Goal: Task Accomplishment & Management: Complete application form

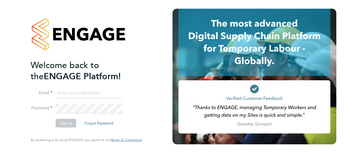
click at [72, 91] on input at bounding box center [89, 94] width 67 height 10
type input "george.king@vistry.co.uk"
drag, startPoint x: 108, startPoint y: 93, endPoint x: 50, endPoint y: 95, distance: 57.3
click at [50, 95] on li "Email george.king@vistry.co.uk" at bounding box center [84, 96] width 106 height 15
type input "kulvinder_dhanda@icloud.com"
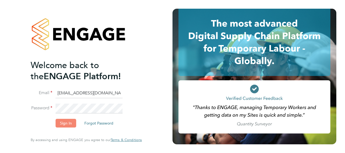
click at [68, 123] on button "Sign In" at bounding box center [66, 123] width 21 height 9
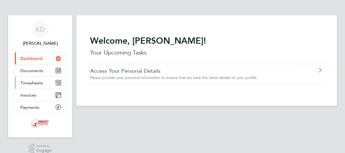
click at [48, 82] on link "Timesheets" at bounding box center [40, 83] width 51 height 12
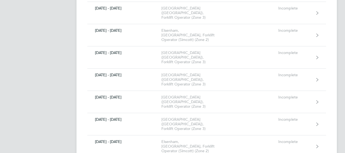
scroll to position [434, 0]
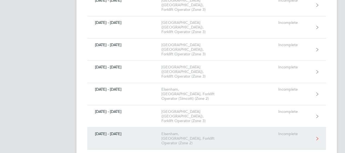
click at [294, 132] on div "Incomplete" at bounding box center [295, 134] width 33 height 5
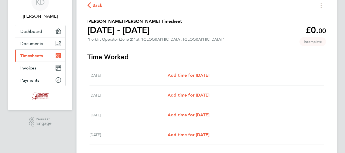
scroll to position [54, 0]
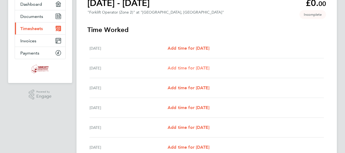
click at [210, 67] on span "Add time for [DATE]" at bounding box center [189, 67] width 42 height 5
select select "30"
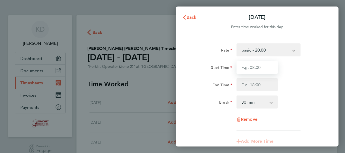
click at [261, 66] on input "Start Time" at bounding box center [257, 67] width 41 height 13
type input "07:30"
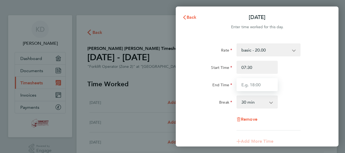
click at [260, 86] on input "End Time" at bounding box center [257, 84] width 41 height 13
type input "17:00"
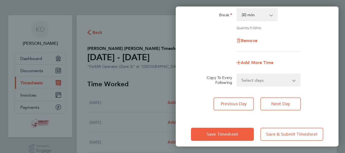
scroll to position [92, 0]
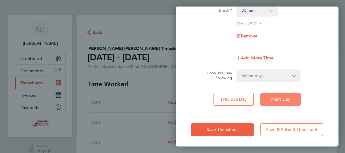
click at [282, 98] on span "Next Day" at bounding box center [281, 99] width 19 height 5
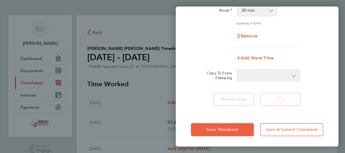
select select "30"
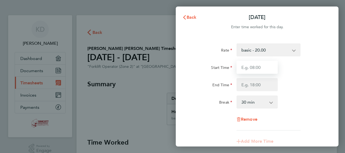
click at [260, 65] on input "Start Time" at bounding box center [257, 67] width 41 height 13
type input "07:30"
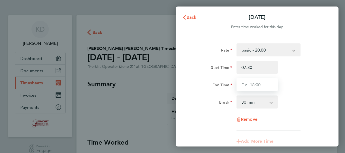
type input "17:00"
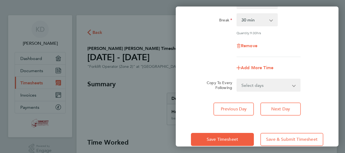
scroll to position [92, 0]
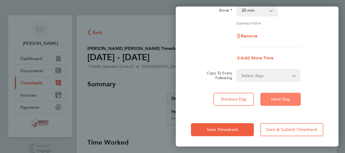
click at [287, 98] on span "Next Day" at bounding box center [281, 99] width 19 height 5
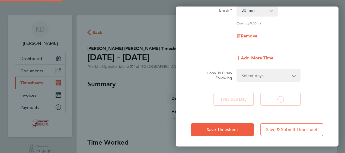
select select "30"
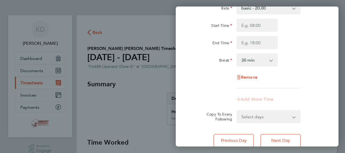
scroll to position [2, 0]
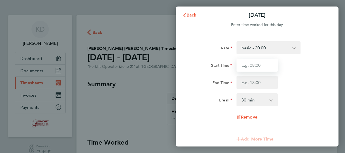
click at [262, 65] on input "Start Time" at bounding box center [257, 65] width 41 height 13
type input "07:30"
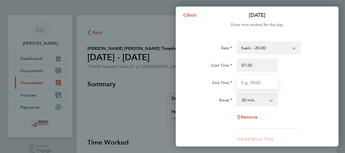
type input "17:00"
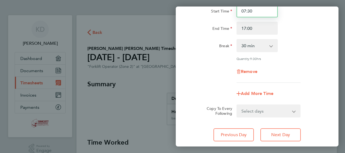
scroll to position [84, 0]
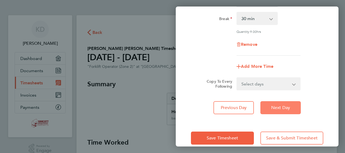
click at [287, 107] on span "Next Day" at bounding box center [281, 107] width 19 height 5
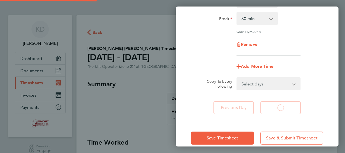
select select "30"
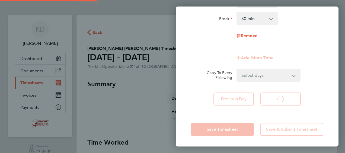
select select "30"
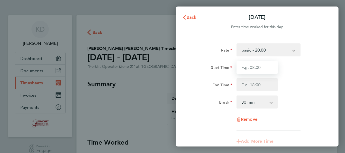
click at [258, 69] on input "Start Time" at bounding box center [257, 67] width 41 height 13
type input "07:30"
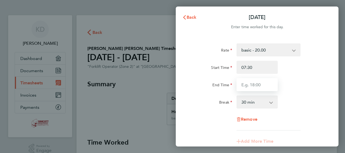
type input "17:00"
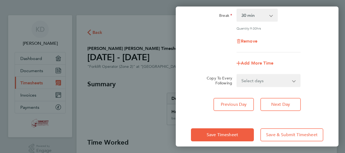
scroll to position [92, 0]
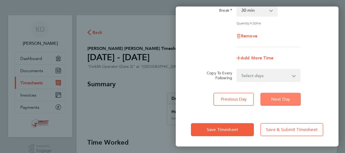
click at [285, 97] on span "Next Day" at bounding box center [281, 99] width 19 height 5
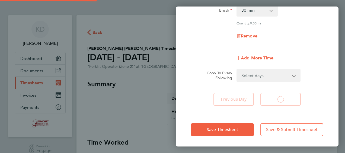
select select "30"
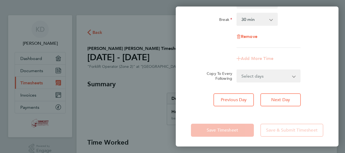
scroll to position [84, 0]
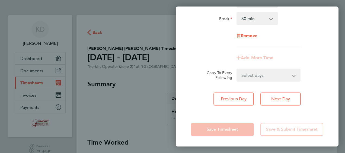
click at [319, 34] on div "Remove" at bounding box center [257, 35] width 137 height 13
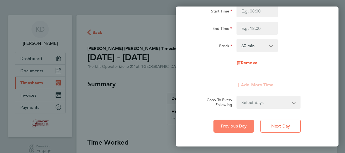
drag, startPoint x: 243, startPoint y: 127, endPoint x: 286, endPoint y: 104, distance: 48.6
click at [245, 127] on span "Previous Day" at bounding box center [234, 126] width 26 height 5
select select "30"
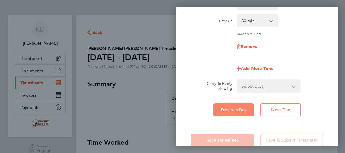
scroll to position [92, 0]
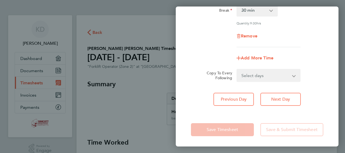
click at [234, 134] on app-form-button "Save Timesheet" at bounding box center [224, 129] width 66 height 13
click at [317, 87] on div "Rate basic - 20.00 Start Time 07:30 End Time 17:00 Break 0 min 15 min 30 min 45…" at bounding box center [257, 29] width 163 height 168
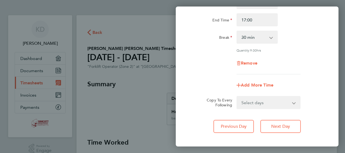
drag, startPoint x: 317, startPoint y: 111, endPoint x: 320, endPoint y: 118, distance: 8.3
click at [320, 118] on div "Rate basic - 20.00 Start Time 07:30 End Time 17:00 Break 0 min 15 min 30 min 45…" at bounding box center [257, 56] width 163 height 168
drag, startPoint x: 320, startPoint y: 118, endPoint x: 321, endPoint y: 114, distance: 3.6
click at [321, 114] on div "Rate basic - 20.00 Start Time 07:30 End Time 17:00 Break 0 min 15 min 30 min 45…" at bounding box center [257, 56] width 163 height 168
click at [283, 131] on button "Next Day" at bounding box center [281, 126] width 40 height 13
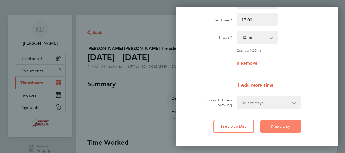
select select "30"
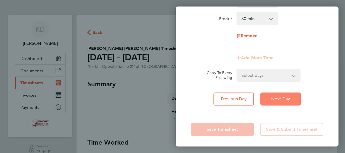
click at [294, 100] on button "Next Day" at bounding box center [281, 99] width 40 height 13
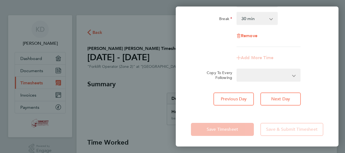
select select "30"
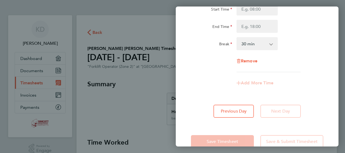
scroll to position [71, 0]
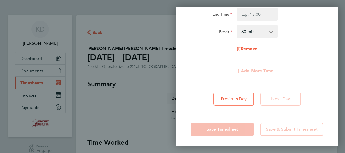
click at [243, 131] on app-form-button "Save Timesheet" at bounding box center [224, 129] width 66 height 13
click at [297, 102] on app-form-button "Next Day" at bounding box center [279, 99] width 44 height 13
click at [308, 96] on div "Previous Day Next Day" at bounding box center [257, 99] width 133 height 13
click at [244, 104] on button "Previous Day" at bounding box center [234, 99] width 40 height 13
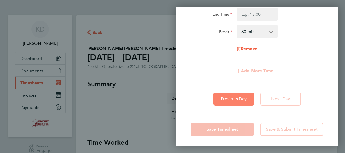
select select "30"
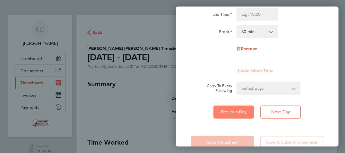
click at [238, 113] on span "Previous Day" at bounding box center [234, 111] width 26 height 5
select select "30"
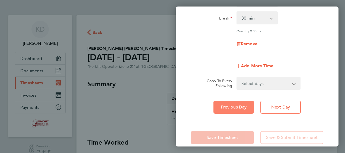
scroll to position [92, 0]
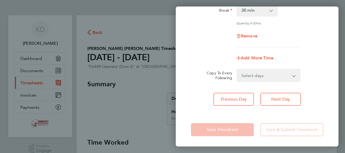
click at [280, 134] on app-form-button "Save & Submit Timesheet" at bounding box center [290, 129] width 66 height 13
click at [230, 131] on app-form-button "Save Timesheet" at bounding box center [224, 129] width 66 height 13
click at [126, 90] on div "Back [DATE] Enter time worked for this day. Rate basic - 20.00 Start Time 07:30…" at bounding box center [172, 76] width 345 height 153
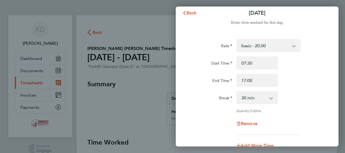
scroll to position [5, 0]
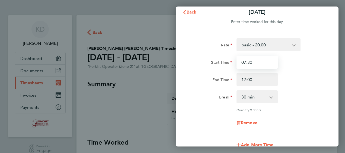
click at [267, 65] on input "07:30" at bounding box center [257, 62] width 41 height 13
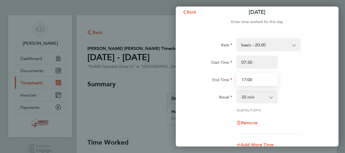
click at [258, 78] on input "17:00" at bounding box center [257, 79] width 41 height 13
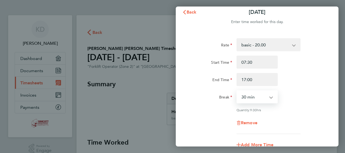
click at [262, 93] on select "0 min 15 min 30 min 45 min 60 min 75 min 90 min" at bounding box center [254, 97] width 34 height 12
click at [295, 88] on div "Rate basic - 20.00 Start Time 07:30 End Time 17:00 Break 0 min 15 min 30 min 45…" at bounding box center [257, 86] width 133 height 96
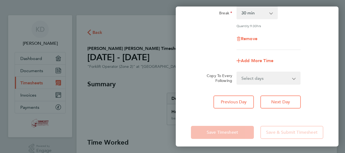
scroll to position [92, 0]
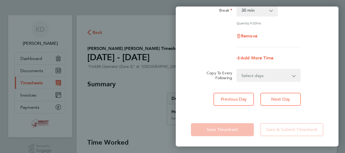
drag, startPoint x: 325, startPoint y: 104, endPoint x: 327, endPoint y: 113, distance: 9.4
click at [327, 113] on div "Back [DATE] Enter time worked for this day. Rate basic - 20.00 Start Time 07:30…" at bounding box center [257, 77] width 163 height 140
drag, startPoint x: 327, startPoint y: 113, endPoint x: 327, endPoint y: 103, distance: 10.3
click at [327, 103] on div "Rate basic - 20.00 Start Time 07:30 End Time 17:00 Break 0 min 15 min 30 min 45…" at bounding box center [257, 29] width 163 height 168
click at [325, 91] on div "Rate basic - 20.00 Start Time 07:30 End Time 17:00 Break 0 min 15 min 30 min 45…" at bounding box center [257, 29] width 163 height 168
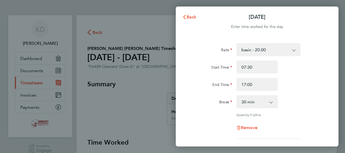
scroll to position [0, 0]
click at [264, 70] on input "07:30" at bounding box center [257, 67] width 41 height 13
click at [262, 84] on input "17:00" at bounding box center [257, 84] width 41 height 13
click at [299, 84] on div "End Time 17:00" at bounding box center [257, 84] width 137 height 13
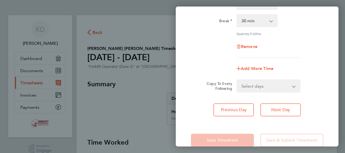
scroll to position [92, 0]
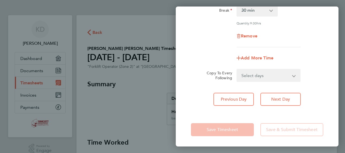
click at [239, 128] on app-form-button "Save Timesheet" at bounding box center [224, 129] width 66 height 13
click at [250, 111] on div "Rate basic - 20.00 Start Time 07:30 End Time 17:00 Break 0 min 15 min 30 min 45…" at bounding box center [257, 29] width 163 height 168
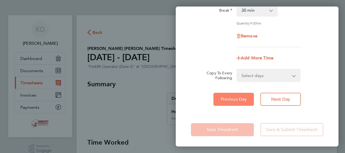
click at [244, 98] on span "Previous Day" at bounding box center [234, 99] width 26 height 5
select select "30"
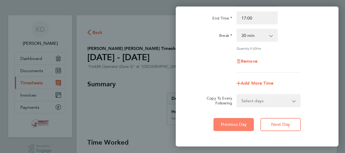
scroll to position [92, 0]
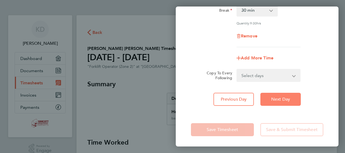
click at [278, 102] on button "Next Day" at bounding box center [281, 99] width 40 height 13
select select "30"
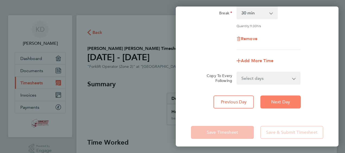
scroll to position [92, 0]
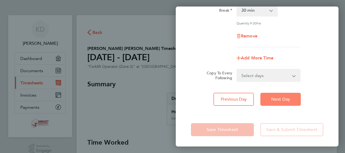
click at [296, 98] on button "Next Day" at bounding box center [281, 99] width 40 height 13
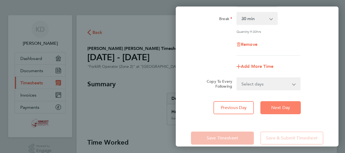
select select "30"
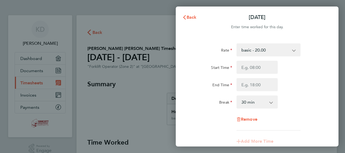
click at [272, 104] on app-icon-cross-button at bounding box center [274, 102] width 7 height 12
click at [271, 103] on app-icon-cross-button at bounding box center [274, 102] width 7 height 12
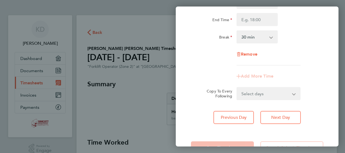
scroll to position [56, 0]
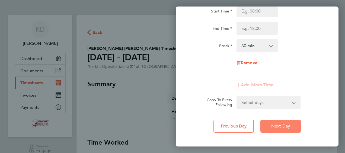
click at [278, 131] on button "Next Day" at bounding box center [281, 126] width 40 height 13
select select "30"
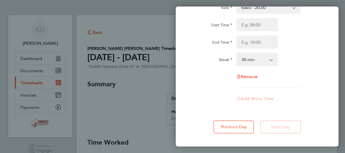
scroll to position [71, 0]
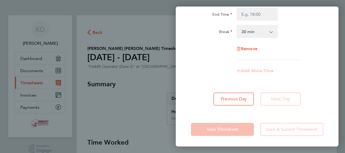
click at [233, 133] on app-form-button "Save Timesheet" at bounding box center [224, 129] width 66 height 13
click at [168, 45] on div "Back [DATE] Enter time worked for this day. Rate basic - 20.00 Start Time End T…" at bounding box center [172, 76] width 345 height 153
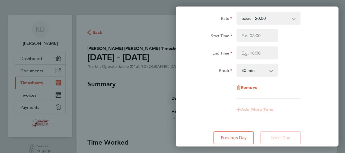
scroll to position [0, 0]
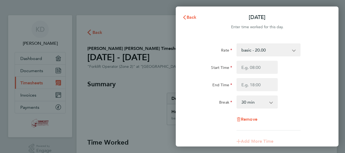
click at [202, 22] on app-form-button "Back" at bounding box center [189, 17] width 27 height 11
click at [319, 40] on div "Rate basic - 20.00 Start Time End Time Break 0 min 15 min 30 min 45 min 60 min …" at bounding box center [257, 110] width 163 height 146
click at [249, 69] on input "Start Time" at bounding box center [257, 67] width 41 height 13
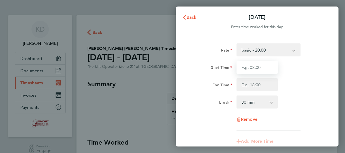
type input "00:00"
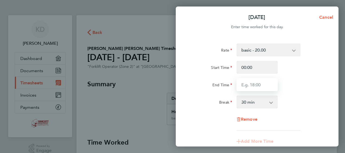
click at [251, 87] on input "End Time" at bounding box center [257, 84] width 41 height 13
type input "00:00"
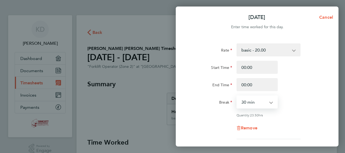
click at [263, 102] on select "0 min 15 min 30 min 45 min 60 min 75 min 90 min" at bounding box center [254, 102] width 34 height 12
select select "0"
click at [237, 96] on select "0 min 15 min 30 min 45 min 60 min 75 min 90 min" at bounding box center [254, 102] width 34 height 12
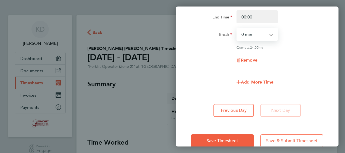
scroll to position [79, 0]
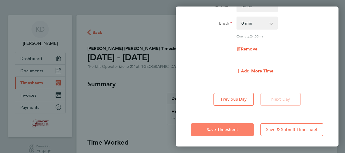
click at [229, 130] on span "Save Timesheet" at bounding box center [222, 129] width 31 height 5
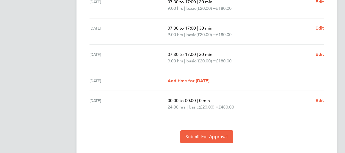
scroll to position [216, 0]
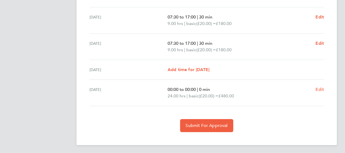
click at [320, 88] on span "Edit" at bounding box center [320, 89] width 8 height 5
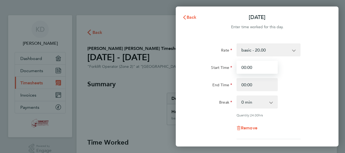
click at [266, 69] on input "00:00" at bounding box center [257, 67] width 41 height 13
click at [292, 51] on select "basic - 20.00" at bounding box center [265, 50] width 56 height 12
click at [256, 67] on input "00:00" at bounding box center [257, 67] width 41 height 13
click at [244, 67] on input "00:00" at bounding box center [257, 67] width 41 height 13
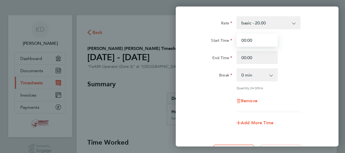
scroll to position [54, 0]
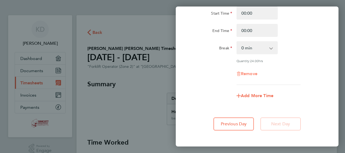
click at [254, 74] on span "Remove" at bounding box center [249, 73] width 17 height 5
select select "null"
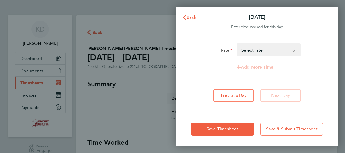
scroll to position [0, 0]
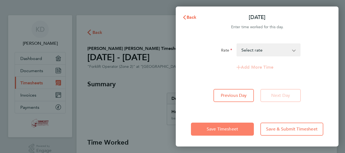
click at [219, 131] on span "Save Timesheet" at bounding box center [222, 129] width 31 height 5
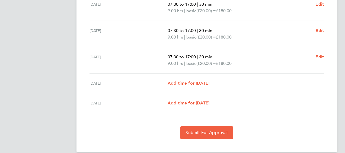
scroll to position [210, 0]
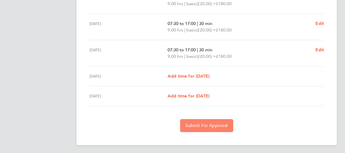
click at [196, 127] on span "Submit For Approval" at bounding box center [207, 125] width 42 height 5
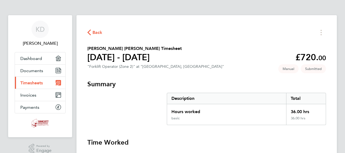
scroll to position [0, 0]
click at [46, 85] on link "Current page: Timesheets" at bounding box center [40, 83] width 51 height 12
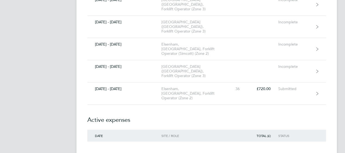
scroll to position [489, 0]
